Goal: Task Accomplishment & Management: Manage account settings

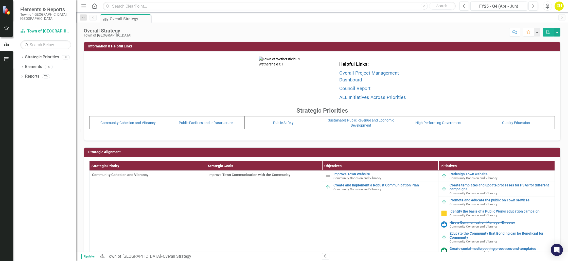
click at [8, 29] on icon "button" at bounding box center [6, 28] width 5 height 4
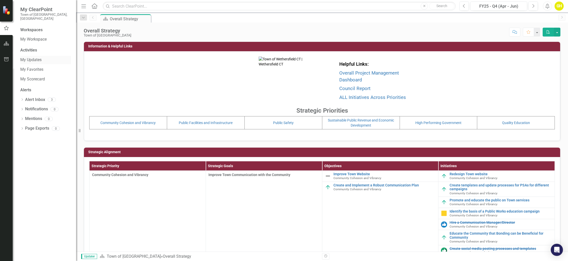
click at [41, 57] on link "My Updates" at bounding box center [45, 60] width 51 height 6
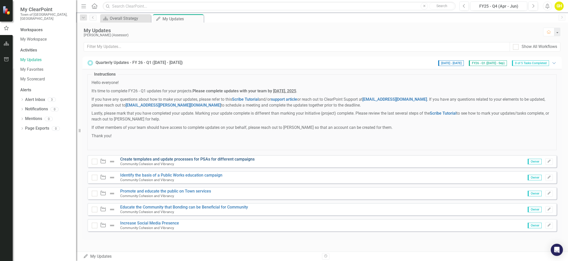
click at [210, 159] on link "Create templates and update processes for PSAs for different campaigns" at bounding box center [187, 159] width 134 height 5
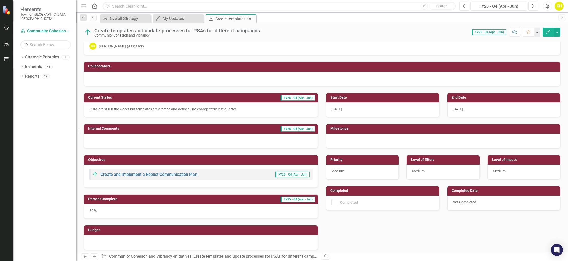
scroll to position [13, 0]
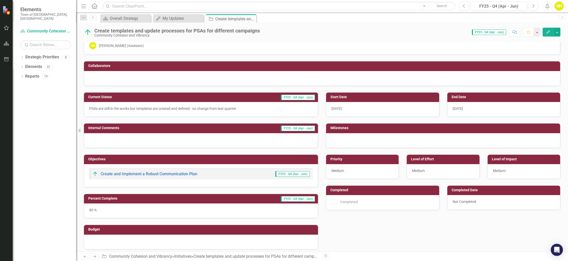
click at [551, 33] on button "Edit" at bounding box center [548, 32] width 11 height 9
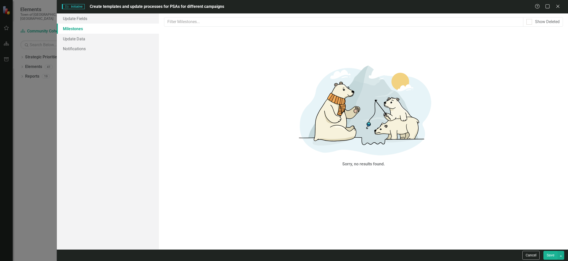
scroll to position [0, 0]
click at [146, 22] on link "Update Fields" at bounding box center [108, 18] width 102 height 10
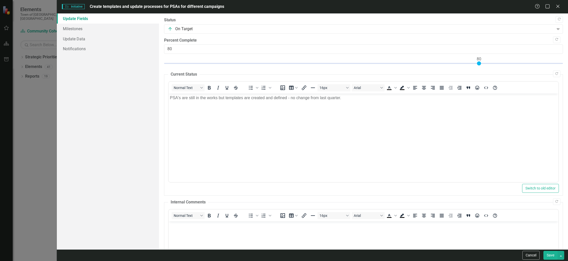
click at [246, 101] on body "PSA's are still in the works but templates are created and defined - no change …" at bounding box center [364, 132] width 390 height 76
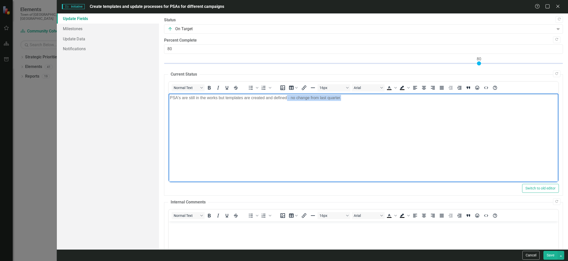
drag, startPoint x: 348, startPoint y: 99, endPoint x: 286, endPoint y: 99, distance: 61.6
click at [286, 99] on p "PSA's are still in the works but templates are created and defined - no change …" at bounding box center [363, 98] width 387 height 6
click at [307, 98] on p "PSA's are still in the works but templates are created and defined. Meetings ar…" at bounding box center [363, 98] width 387 height 6
click at [401, 98] on p "PSA's are still in the works but templates are created and defined. Meetings wi…" at bounding box center [363, 98] width 387 height 6
click at [432, 98] on p "PSA's are still in the works but templates are created and defined. Meetings wi…" at bounding box center [363, 98] width 387 height 6
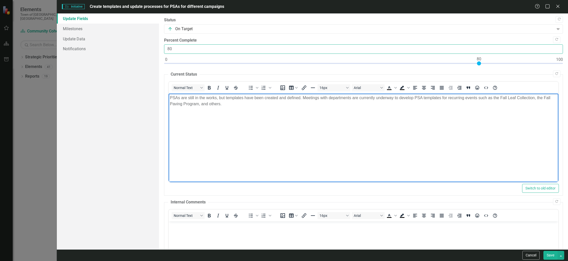
click at [198, 53] on input "80" at bounding box center [363, 48] width 399 height 9
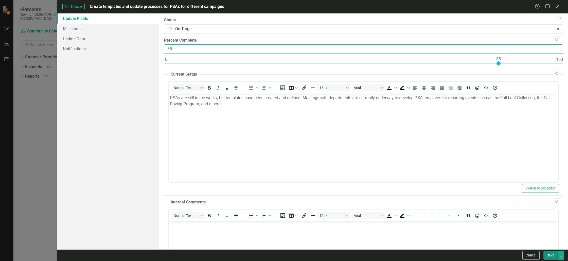
type input "85"
click at [552, 258] on button "Save" at bounding box center [551, 255] width 14 height 9
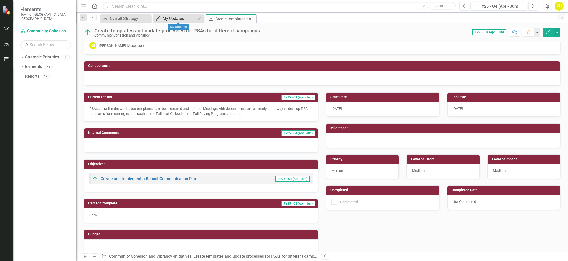
click at [175, 19] on div "My Updates" at bounding box center [179, 18] width 33 height 6
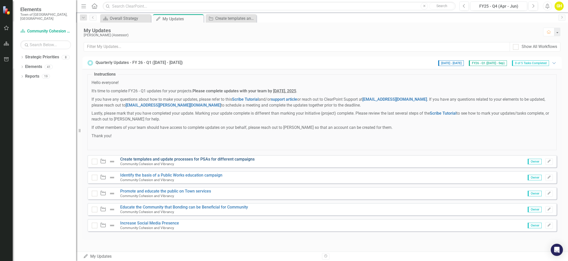
click at [158, 159] on link "Create templates and update processes for PSAs for different campaigns" at bounding box center [187, 159] width 134 height 5
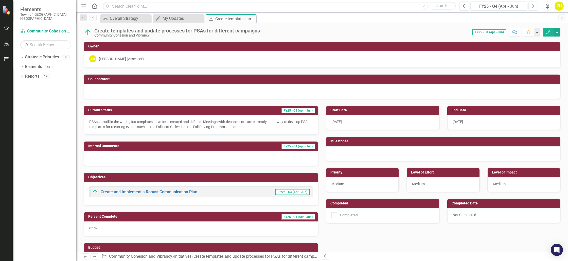
click at [533, 7] on icon "Next" at bounding box center [533, 6] width 3 height 5
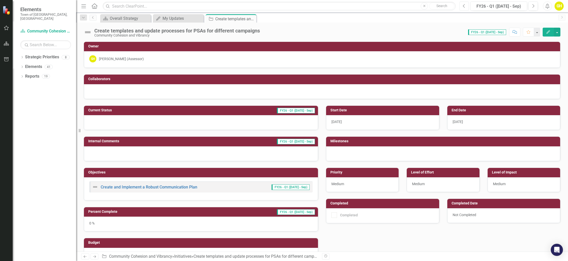
click at [465, 8] on button "Previous" at bounding box center [464, 6] width 9 height 9
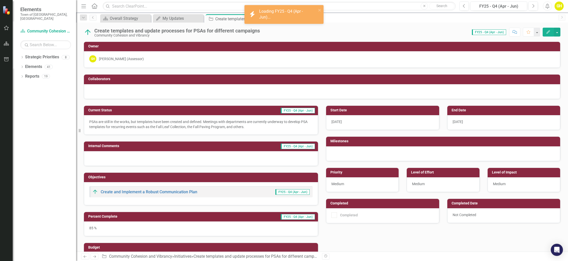
click at [253, 124] on p "PSAs are still in the works, but templates have been created and defined. Meeti…" at bounding box center [200, 124] width 223 height 10
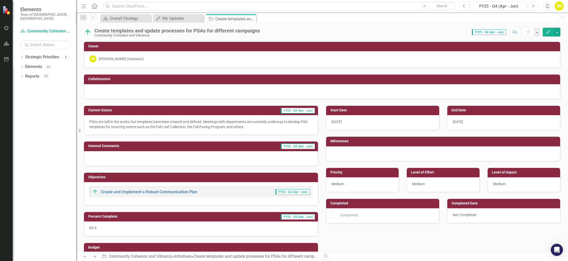
click at [546, 31] on icon "Edit" at bounding box center [548, 32] width 5 height 4
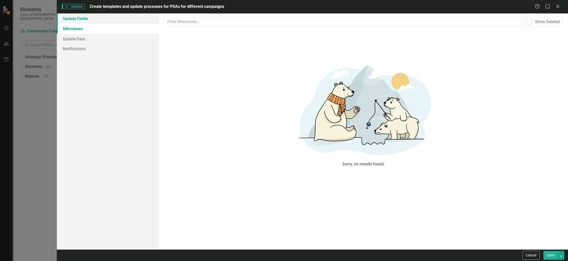
click at [126, 18] on link "Update Fields" at bounding box center [108, 18] width 102 height 10
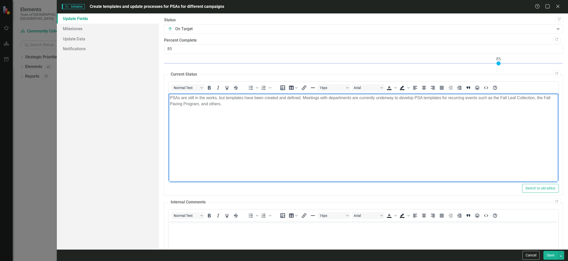
drag, startPoint x: 232, startPoint y: 112, endPoint x: 133, endPoint y: 89, distance: 101.6
click at [169, 94] on html "PSAs are still in the works, but templates have been created and defined. Meeti…" at bounding box center [364, 132] width 390 height 76
copy p "PSAs are still in the works, but templates have been created and defined. Meeti…"
click at [530, 255] on button "Cancel" at bounding box center [531, 255] width 17 height 9
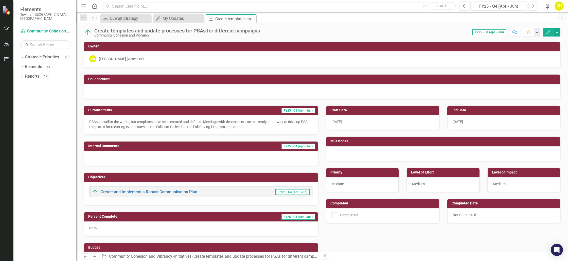
click at [533, 8] on icon "Next" at bounding box center [533, 6] width 3 height 5
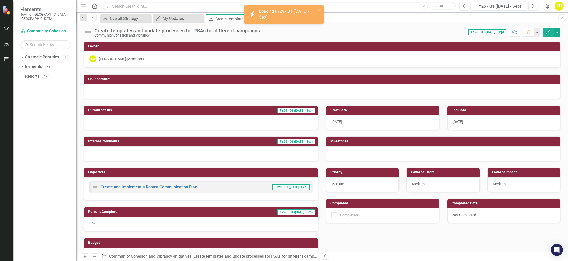
click at [547, 33] on icon "Edit" at bounding box center [548, 32] width 5 height 4
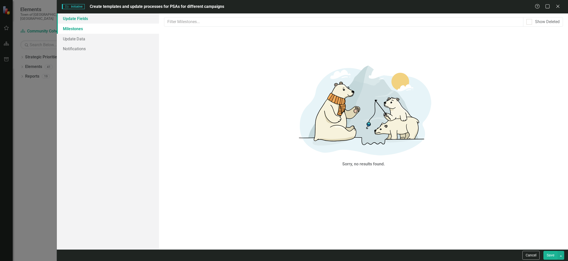
click at [148, 22] on link "Update Fields" at bounding box center [108, 18] width 102 height 10
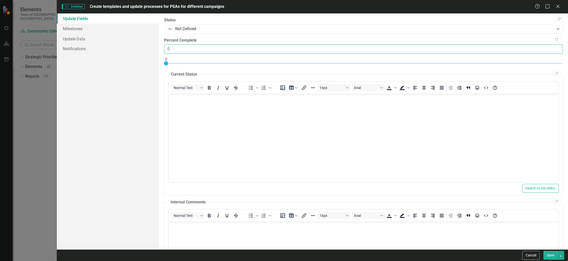
click at [190, 51] on input "0" at bounding box center [363, 48] width 399 height 9
type input "85"
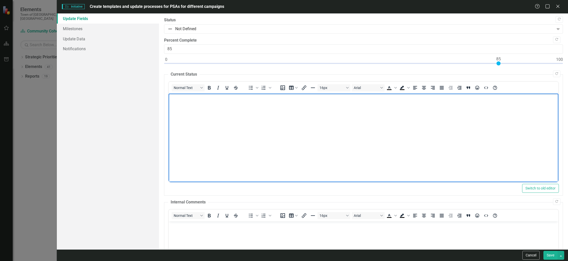
click at [176, 114] on body "Rich Text Area. Press ALT-0 for help." at bounding box center [364, 132] width 390 height 76
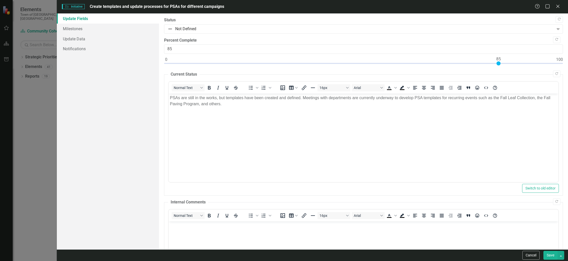
click at [551, 256] on button "Save" at bounding box center [551, 255] width 14 height 9
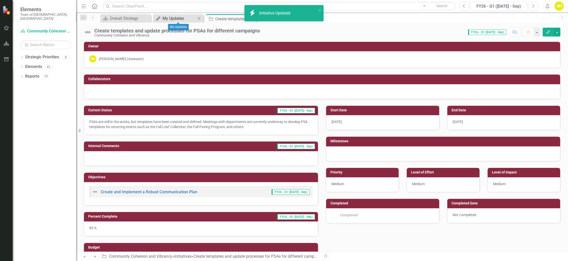
click at [180, 17] on div "My Updates" at bounding box center [179, 18] width 33 height 6
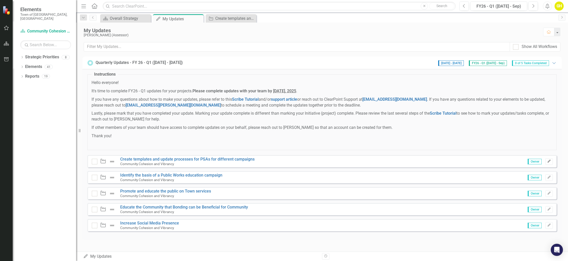
click at [550, 161] on icon "Edit" at bounding box center [549, 161] width 4 height 3
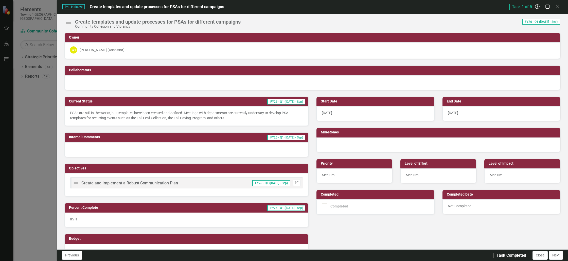
click at [283, 112] on p "PSAs are still in the works, but templates have been created and defined. Meeti…" at bounding box center [186, 115] width 233 height 10
click at [553, 257] on button "Next" at bounding box center [556, 255] width 14 height 9
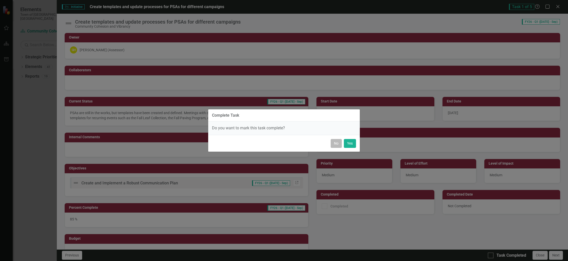
click at [336, 145] on button "No" at bounding box center [336, 143] width 11 height 9
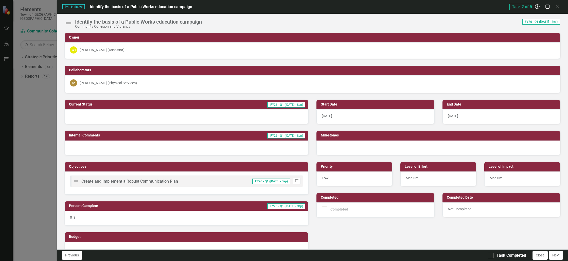
click at [295, 181] on icon "Link" at bounding box center [297, 181] width 4 height 3
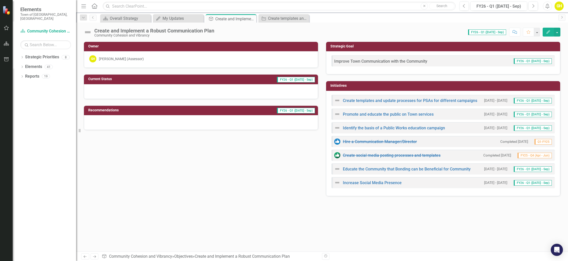
click at [548, 36] on button "Edit" at bounding box center [548, 32] width 11 height 9
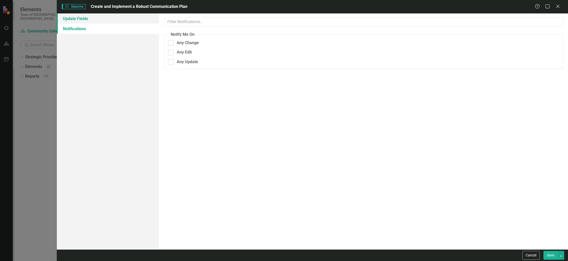
click at [93, 22] on link "Update Fields" at bounding box center [108, 18] width 102 height 10
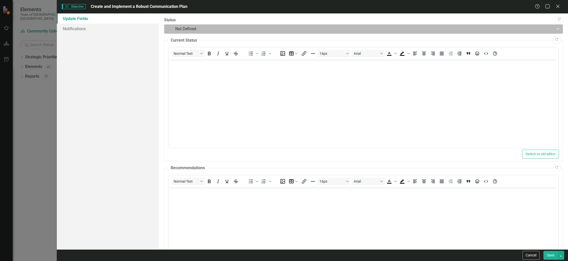
click at [211, 27] on div at bounding box center [359, 29] width 383 height 7
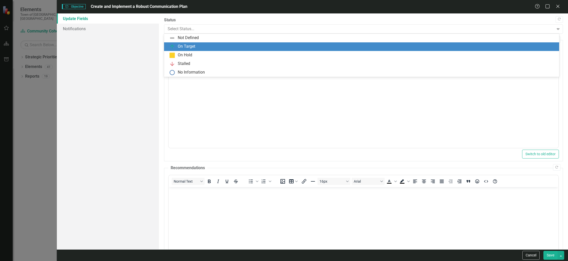
click at [206, 47] on div "On Target" at bounding box center [362, 47] width 387 height 6
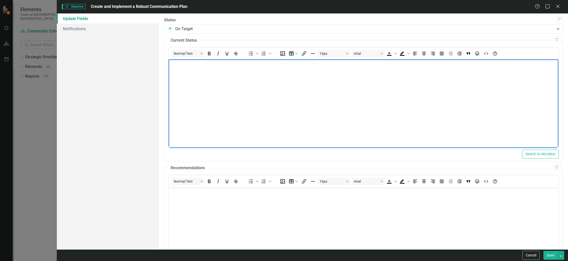
click at [201, 82] on body "Rich Text Area. Press ALT-0 for help." at bounding box center [364, 97] width 390 height 76
click at [550, 254] on button "Save" at bounding box center [551, 255] width 14 height 9
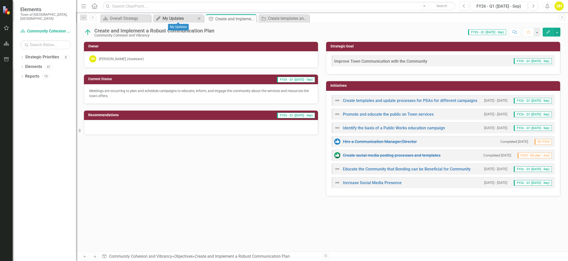
click at [170, 17] on div "My Updates" at bounding box center [179, 18] width 33 height 6
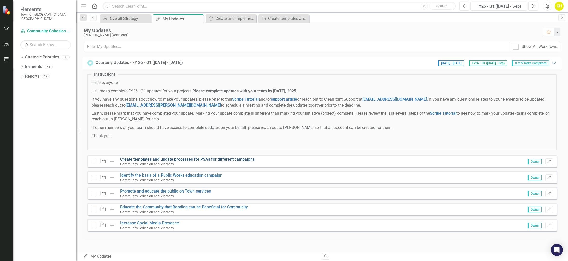
click at [163, 159] on link "Create templates and update processes for PSAs for different campaigns" at bounding box center [187, 159] width 134 height 5
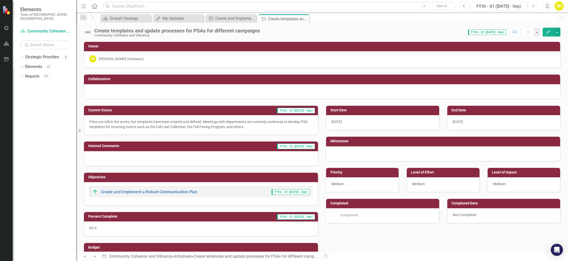
click at [531, 8] on button "Next" at bounding box center [533, 6] width 9 height 9
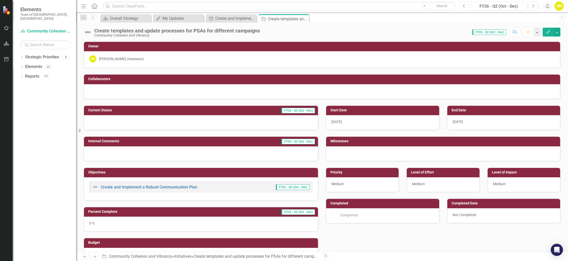
click at [465, 7] on icon "Previous" at bounding box center [464, 6] width 3 height 5
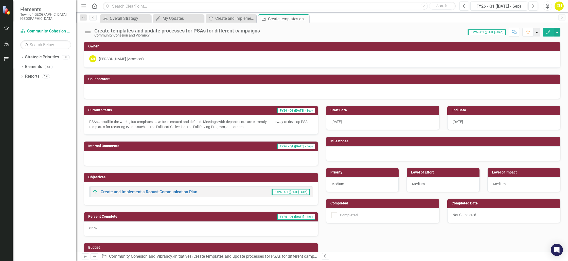
click at [538, 32] on button "button" at bounding box center [537, 32] width 7 height 9
click at [545, 32] on button "Edit" at bounding box center [548, 32] width 11 height 9
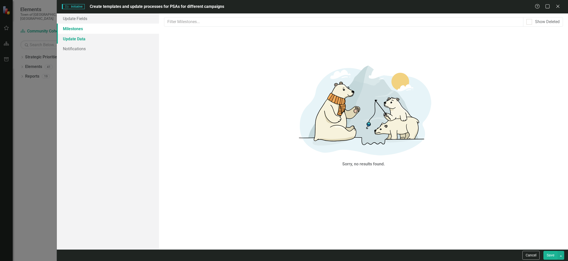
click at [118, 37] on link "Update Data" at bounding box center [108, 39] width 102 height 10
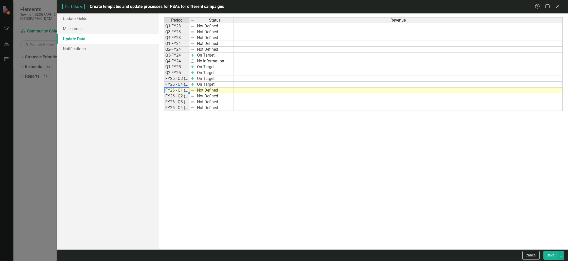
click at [180, 90] on td "FY26 - Q1 ([DATE] - Sep)" at bounding box center [176, 91] width 25 height 6
click at [199, 92] on td "Not Defined" at bounding box center [215, 91] width 38 height 6
type textarea "On Target"
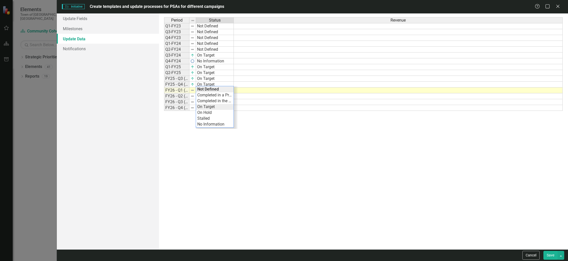
click at [211, 108] on div "Period Status Revenue Q1-FY23 Not Defined Q3-FY23 Not Defined Q4-FY23 Not Defin…" at bounding box center [363, 131] width 399 height 228
click at [548, 252] on button "Save" at bounding box center [551, 255] width 14 height 9
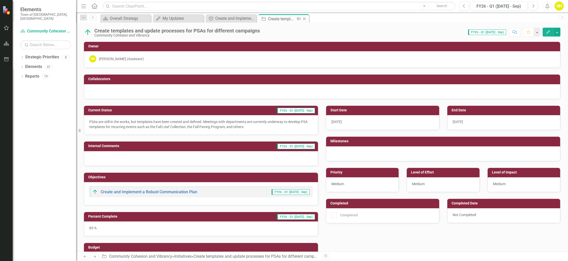
click at [303, 18] on icon "Close" at bounding box center [304, 19] width 5 height 4
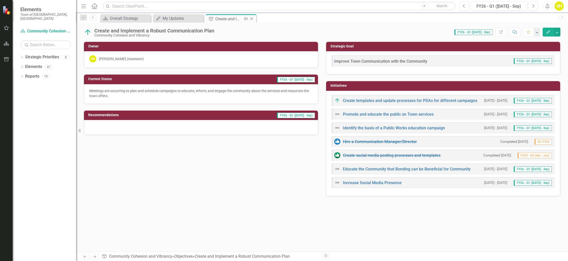
click at [251, 18] on icon "Close" at bounding box center [251, 19] width 5 height 4
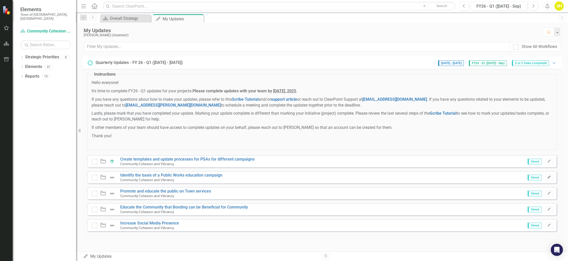
click at [549, 179] on button "Edit" at bounding box center [549, 177] width 7 height 7
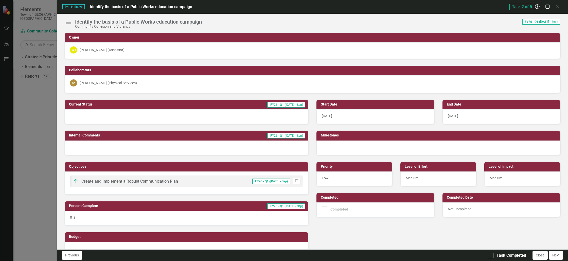
click at [101, 48] on div "[PERSON_NAME] (Assessor)" at bounding box center [102, 49] width 45 height 5
click at [124, 86] on div "SK Sally Katz (Physical Services)" at bounding box center [312, 82] width 485 height 7
click at [547, 9] on icon at bounding box center [547, 6] width 5 height 5
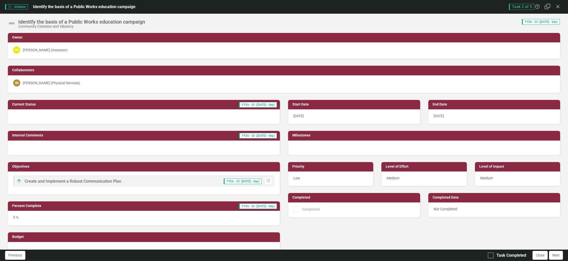
click at [547, 9] on icon "Restore" at bounding box center [548, 6] width 6 height 5
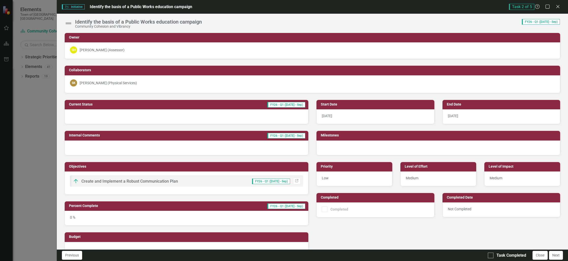
click at [521, 7] on span "Task 2 of 5" at bounding box center [521, 7] width 25 height 6
click at [537, 22] on span "FY26 - Q1 ([DATE] - Sep)" at bounding box center [541, 22] width 38 height 6
click at [541, 258] on button "Close" at bounding box center [540, 255] width 15 height 9
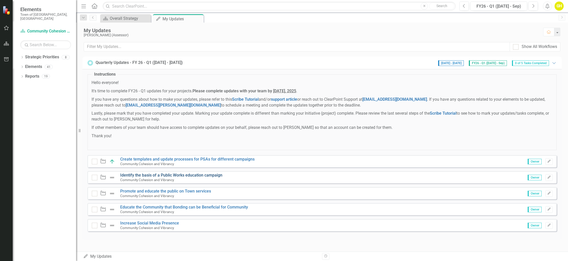
click at [196, 174] on link "Identify the basis of a Public Works education campaign" at bounding box center [171, 175] width 102 height 5
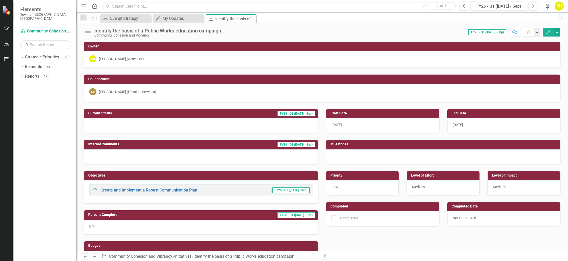
click at [550, 32] on icon "Edit" at bounding box center [548, 32] width 5 height 4
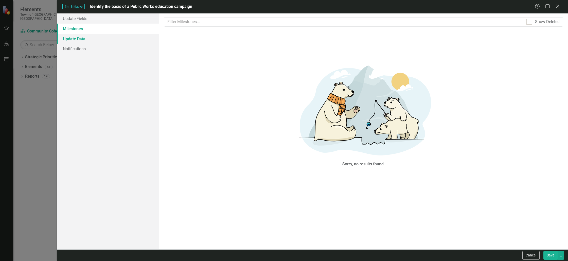
click at [107, 41] on link "Update Data" at bounding box center [108, 39] width 102 height 10
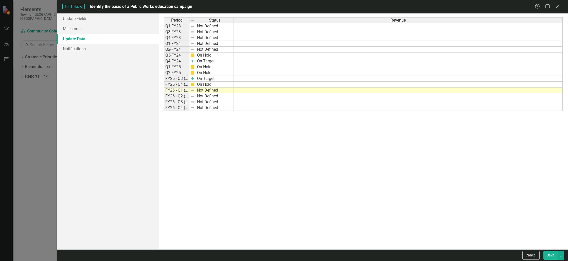
click at [178, 91] on td "FY26 - Q1 ([DATE] - Sep)" at bounding box center [176, 91] width 25 height 6
click at [192, 91] on img at bounding box center [193, 90] width 4 height 4
click at [195, 91] on td at bounding box center [192, 91] width 7 height 6
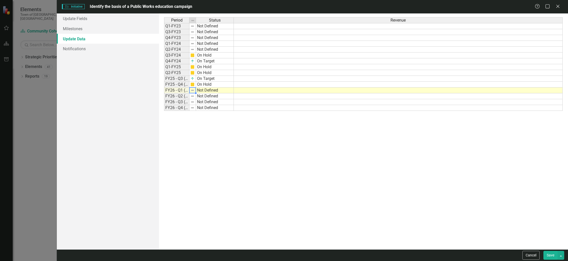
click at [202, 91] on td "Not Defined" at bounding box center [215, 91] width 38 height 6
click at [208, 91] on td "Not Defined" at bounding box center [215, 91] width 38 height 6
type textarea "On Target"
click at [211, 108] on div "Period Status Revenue Q1-FY23 Not Defined Q3-FY23 Not Defined Q4-FY23 Not Defin…" at bounding box center [363, 131] width 399 height 228
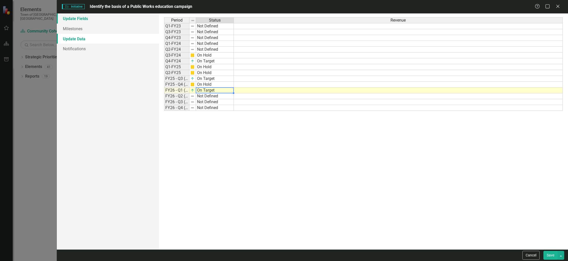
click at [97, 21] on link "Update Fields" at bounding box center [108, 18] width 102 height 10
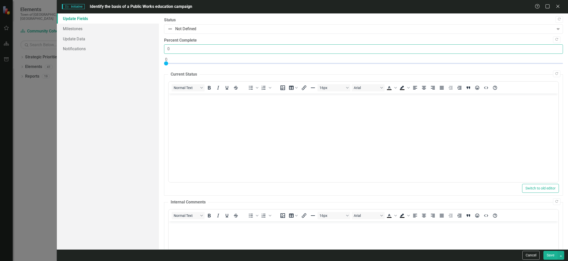
click at [173, 50] on input "0" at bounding box center [363, 48] width 399 height 9
type input "25"
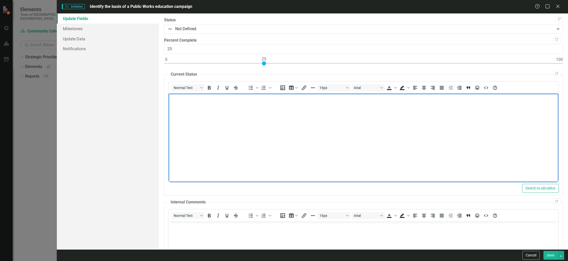
click at [183, 105] on body "Rich Text Area. Press ALT-0 for help." at bounding box center [364, 132] width 390 height 76
click at [447, 100] on p "Meetings are occurring to discuss how to educate and inform the community on th…" at bounding box center [363, 98] width 387 height 6
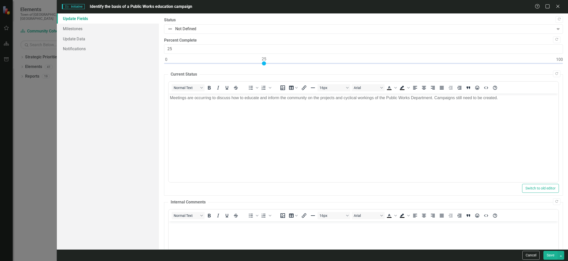
click at [550, 254] on button "Save" at bounding box center [551, 255] width 14 height 9
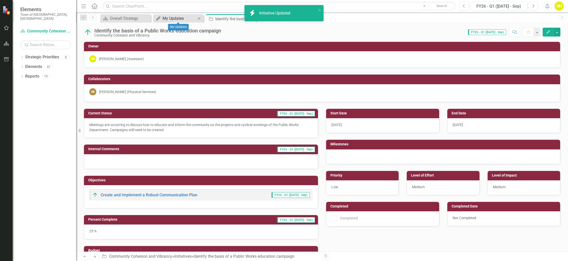
click at [184, 18] on div "My Updates" at bounding box center [179, 18] width 33 height 6
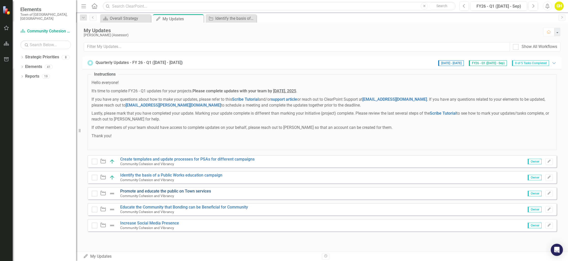
click at [202, 190] on link "Promote and educate the public on Town services" at bounding box center [165, 191] width 91 height 5
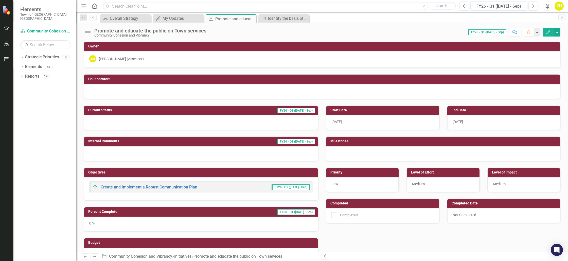
click at [545, 32] on button "Edit" at bounding box center [548, 32] width 11 height 9
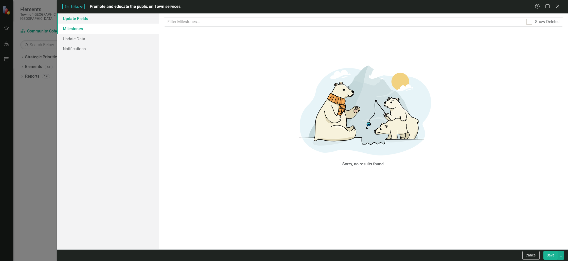
click at [145, 21] on link "Update Fields" at bounding box center [108, 18] width 102 height 10
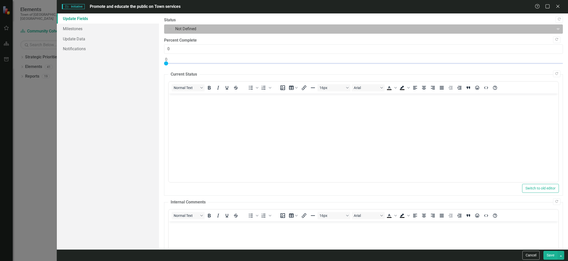
click at [185, 30] on div at bounding box center [359, 29] width 383 height 7
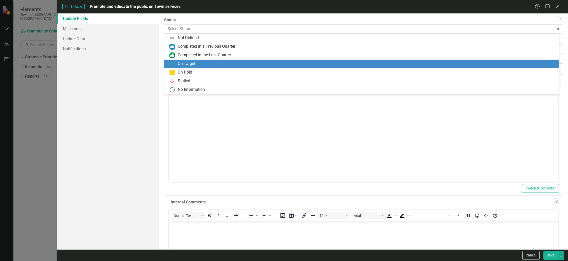
click at [192, 63] on div "On Target" at bounding box center [187, 64] width 18 height 6
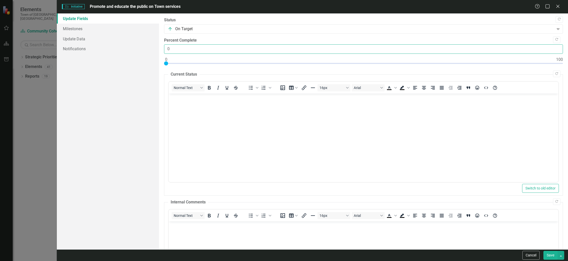
click at [194, 50] on input "0" at bounding box center [363, 48] width 399 height 9
drag, startPoint x: 194, startPoint y: 50, endPoint x: 184, endPoint y: 48, distance: 10.1
click at [187, 49] on input "0" at bounding box center [363, 48] width 399 height 9
click at [184, 48] on input "0" at bounding box center [363, 48] width 399 height 9
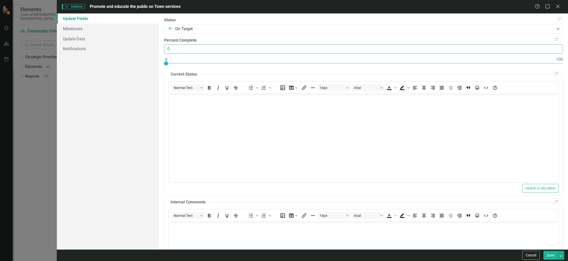
click at [184, 48] on input "0" at bounding box center [363, 48] width 399 height 9
click at [180, 48] on input "0" at bounding box center [363, 48] width 399 height 9
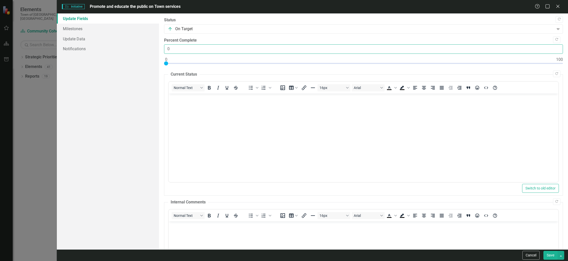
click at [180, 48] on input "0" at bounding box center [363, 48] width 399 height 9
type input "15"
click at [191, 108] on body "Rich Text Area. Press ALT-0 for help." at bounding box center [364, 132] width 390 height 76
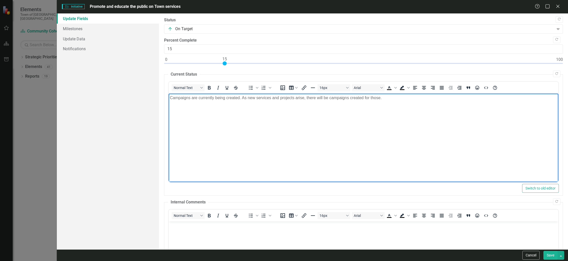
click at [381, 99] on p "Campaigns are currently being created. As new services and projects arise, ther…" at bounding box center [363, 98] width 387 height 6
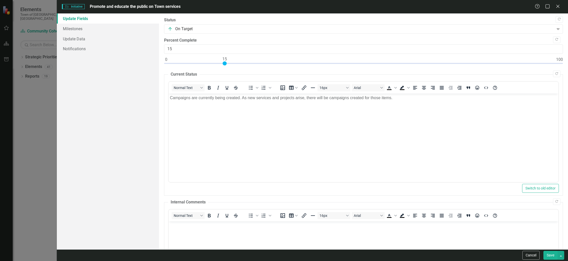
click at [551, 257] on button "Save" at bounding box center [551, 255] width 14 height 9
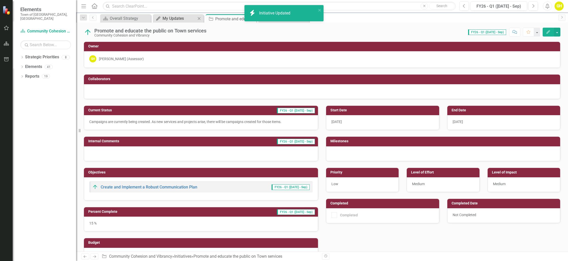
click at [182, 17] on div "My Updates" at bounding box center [179, 18] width 33 height 6
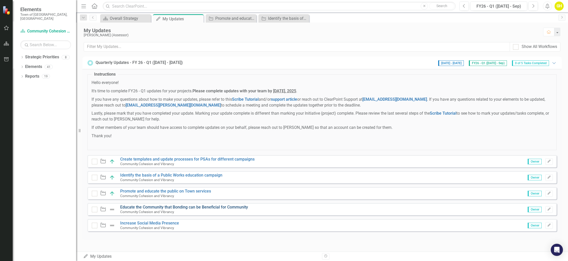
click at [198, 205] on link "Educate the Community that Bonding can be Beneficial for Community" at bounding box center [184, 207] width 128 height 5
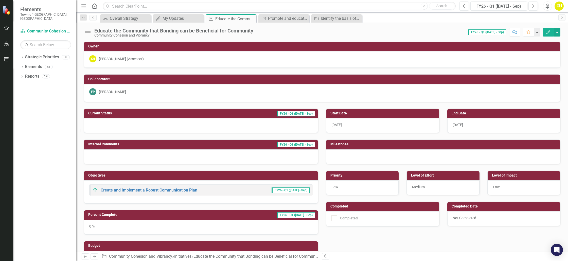
click at [549, 32] on icon "Edit" at bounding box center [548, 32] width 5 height 4
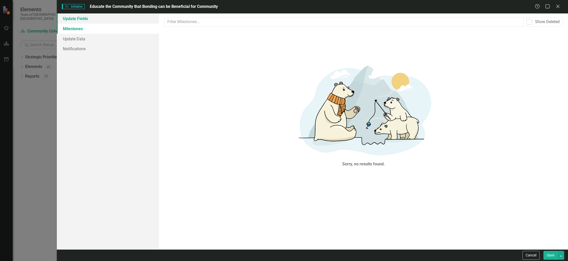
click at [131, 19] on link "Update Fields" at bounding box center [108, 18] width 102 height 10
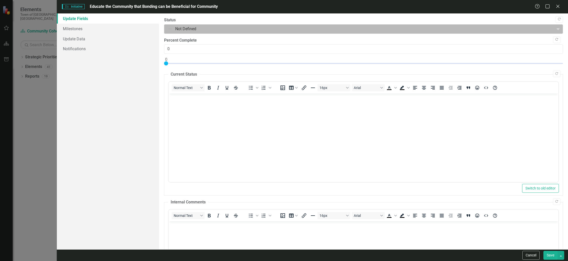
click at [209, 28] on div at bounding box center [359, 29] width 383 height 7
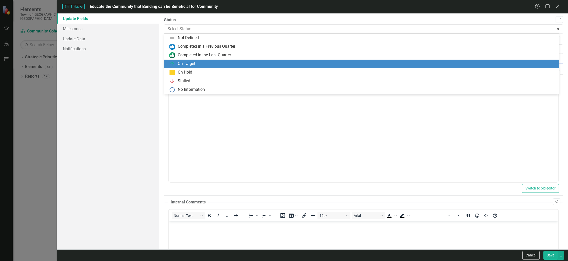
click at [208, 64] on div "On Target" at bounding box center [362, 64] width 387 height 6
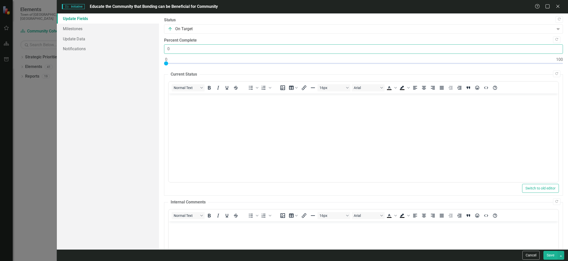
click at [205, 49] on input "0" at bounding box center [363, 48] width 399 height 9
type input "35"
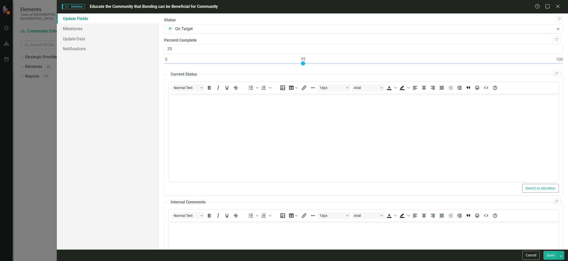
click at [230, 125] on body "Rich Text Area. Press ALT-0 for help." at bounding box center [364, 132] width 390 height 76
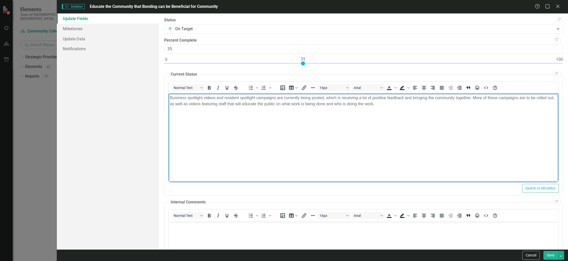
click at [393, 107] on body "Business spotlight videos and resident spotlight campaigns are currently being …" at bounding box center [364, 132] width 390 height 76
click at [393, 105] on p "Business spotlight videos and resident spotlight campaigns are currently being …" at bounding box center [363, 101] width 387 height 12
drag, startPoint x: 453, startPoint y: 105, endPoint x: 476, endPoint y: 107, distance: 23.0
click at [455, 105] on p "Business spotlight videos and resident spotlight campaigns are currently being …" at bounding box center [363, 104] width 387 height 18
click at [491, 105] on p "Business spotlight videos and resident spotlight campaigns are currently being …" at bounding box center [363, 104] width 387 height 18
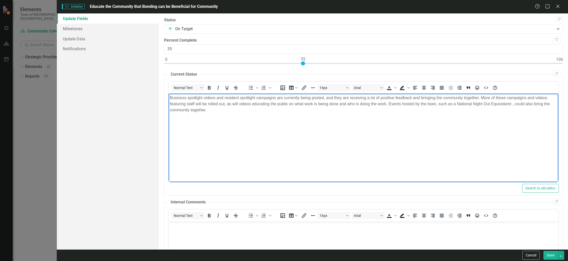
click at [499, 104] on p "Business spotlight videos and resident spotlight campaigns are currently being …" at bounding box center [363, 104] width 387 height 18
drag, startPoint x: 502, startPoint y: 104, endPoint x: 510, endPoint y: 106, distance: 8.8
click at [502, 104] on p "Business spotlight videos and resident spotlight campaigns are currently being …" at bounding box center [363, 104] width 387 height 18
click at [552, 253] on button "Save" at bounding box center [551, 255] width 14 height 9
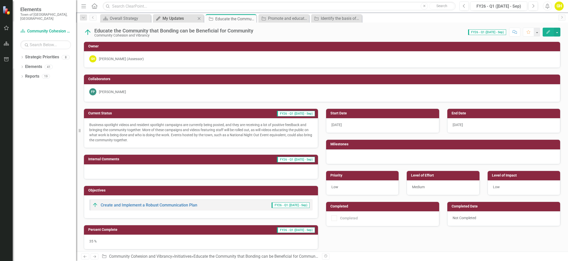
click at [171, 18] on div "My Updates" at bounding box center [179, 18] width 33 height 6
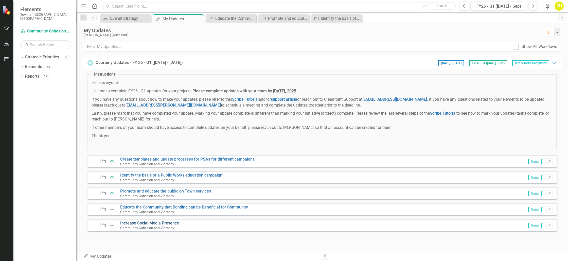
click at [162, 224] on link "Increase Social Media Presence" at bounding box center [149, 223] width 59 height 5
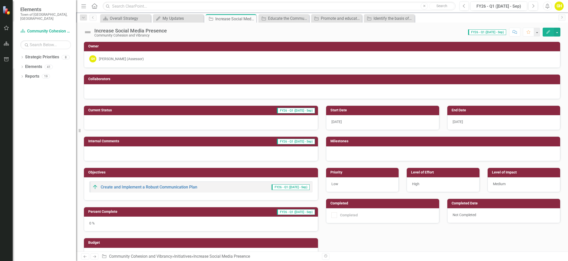
click at [550, 33] on icon "Edit" at bounding box center [548, 32] width 5 height 4
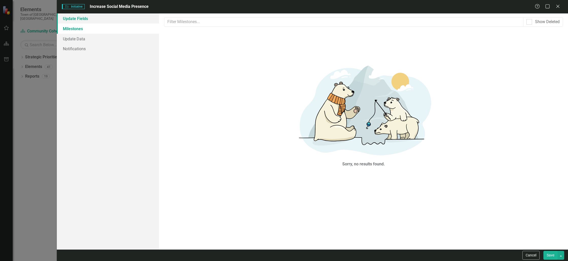
drag, startPoint x: 150, startPoint y: 21, endPoint x: 153, endPoint y: 21, distance: 3.8
click at [150, 21] on link "Update Fields" at bounding box center [108, 18] width 102 height 10
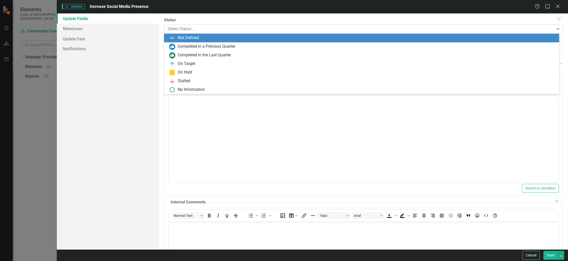
click at [194, 31] on div at bounding box center [359, 29] width 383 height 7
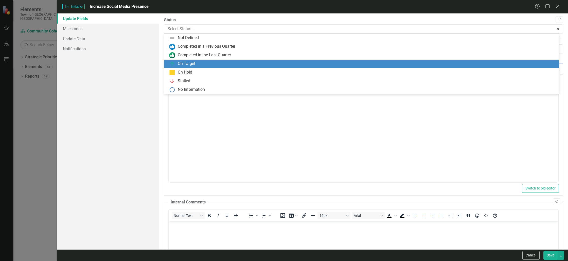
click at [196, 63] on div "On Target" at bounding box center [362, 64] width 387 height 6
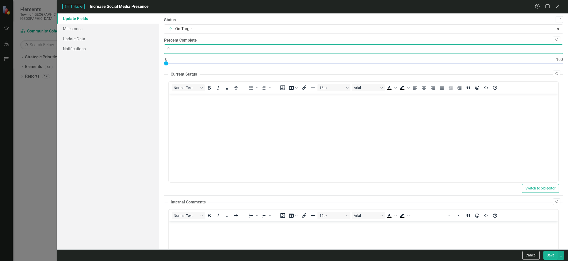
click at [193, 49] on input "0" at bounding box center [363, 48] width 399 height 9
click at [192, 49] on input "0" at bounding box center [363, 48] width 399 height 9
type input "75"
click at [206, 124] on body "Rich Text Area. Press ALT-0 for help." at bounding box center [364, 132] width 390 height 76
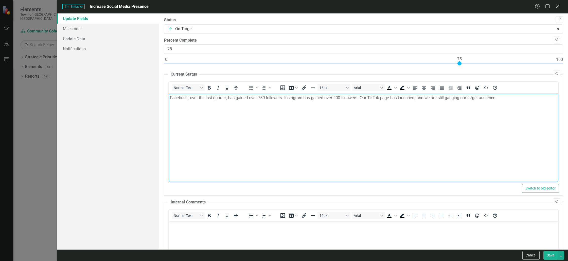
click at [453, 100] on p "Facebook, over the last quarter, has gained over 750 followers. Instagram has g…" at bounding box center [363, 98] width 387 height 6
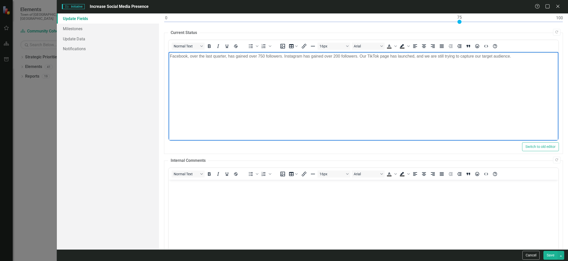
scroll to position [82, 0]
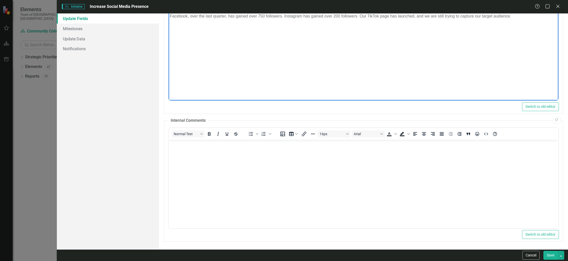
click at [547, 256] on button "Save" at bounding box center [551, 255] width 14 height 9
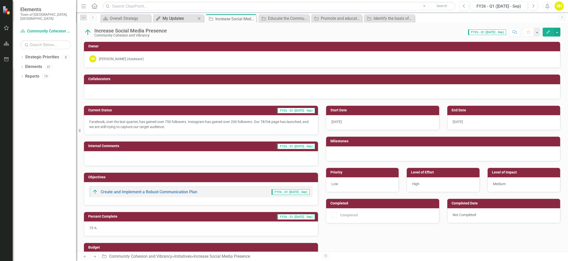
click at [189, 21] on div "My Updates" at bounding box center [179, 18] width 33 height 6
